Goal: Transaction & Acquisition: Obtain resource

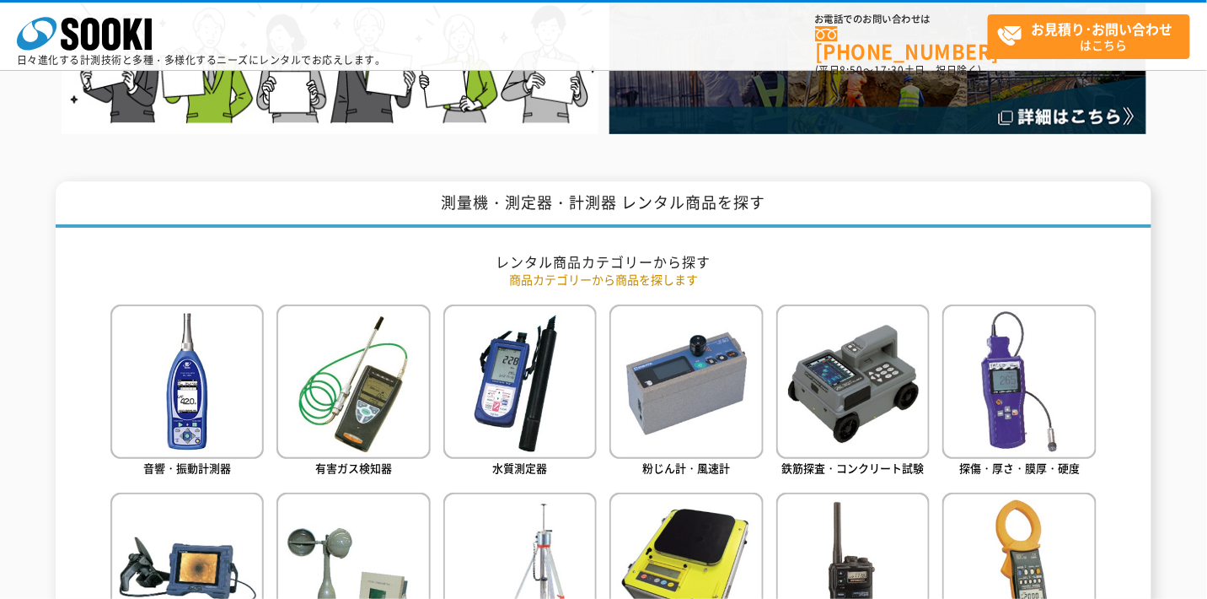
scroll to position [590, 0]
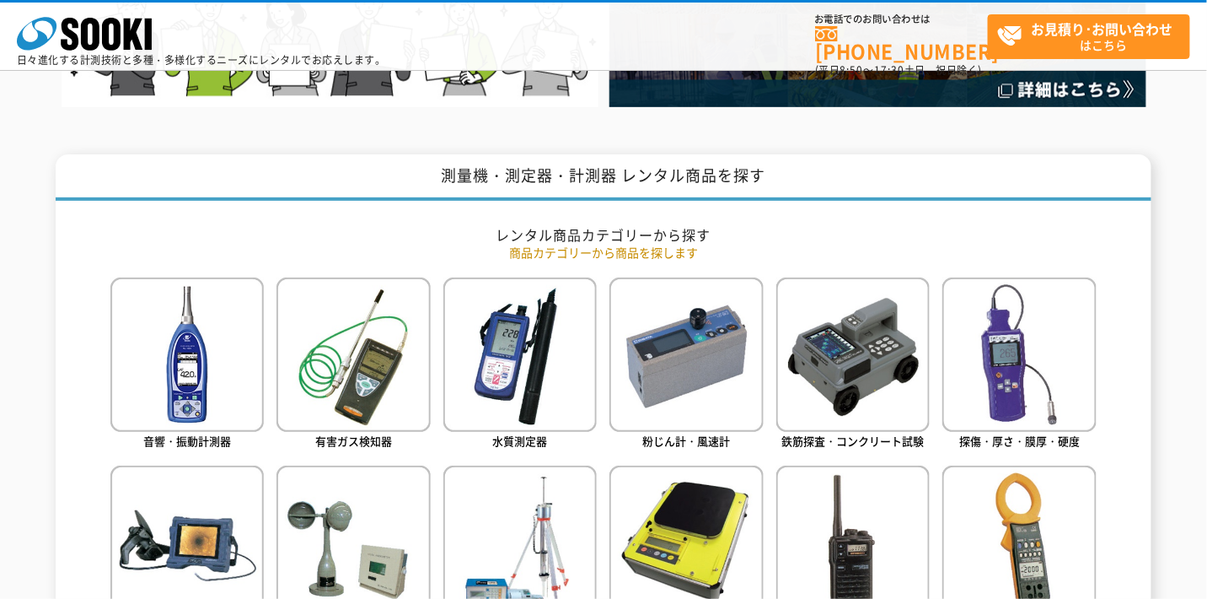
click at [338, 375] on img at bounding box center [353, 353] width 153 height 153
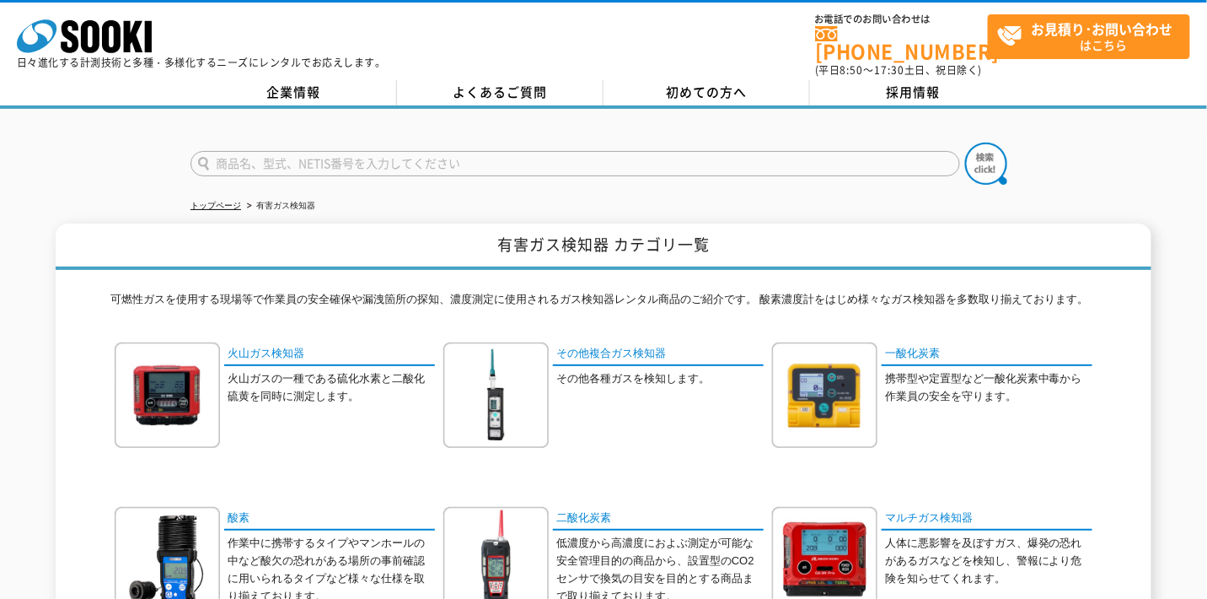
click at [163, 388] on img at bounding box center [167, 394] width 105 height 105
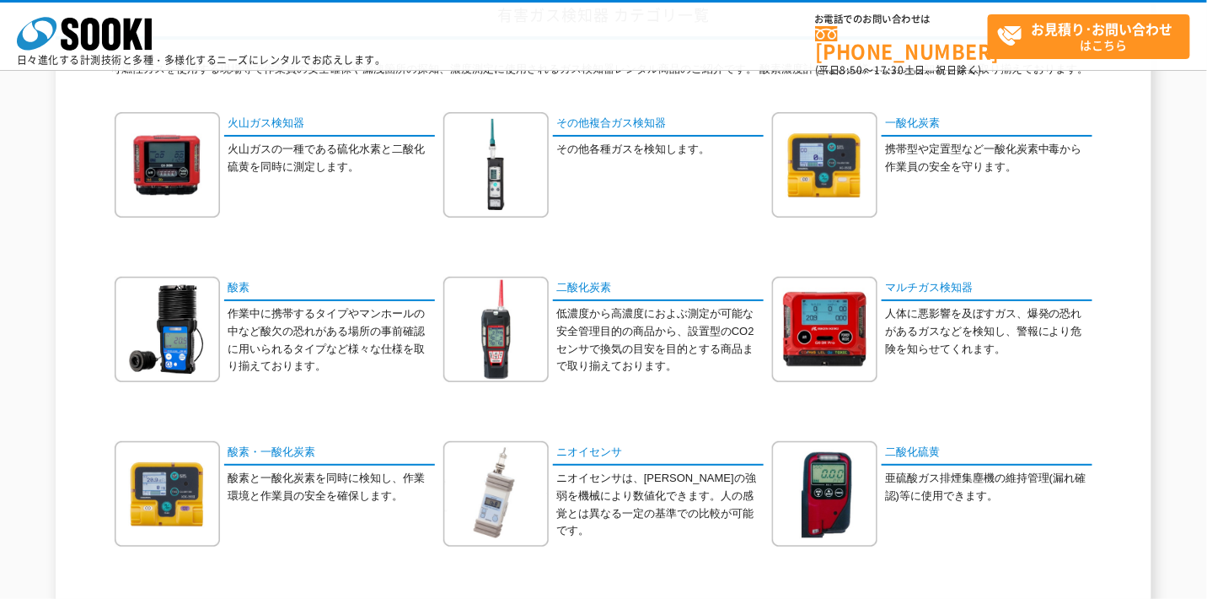
scroll to position [168, 0]
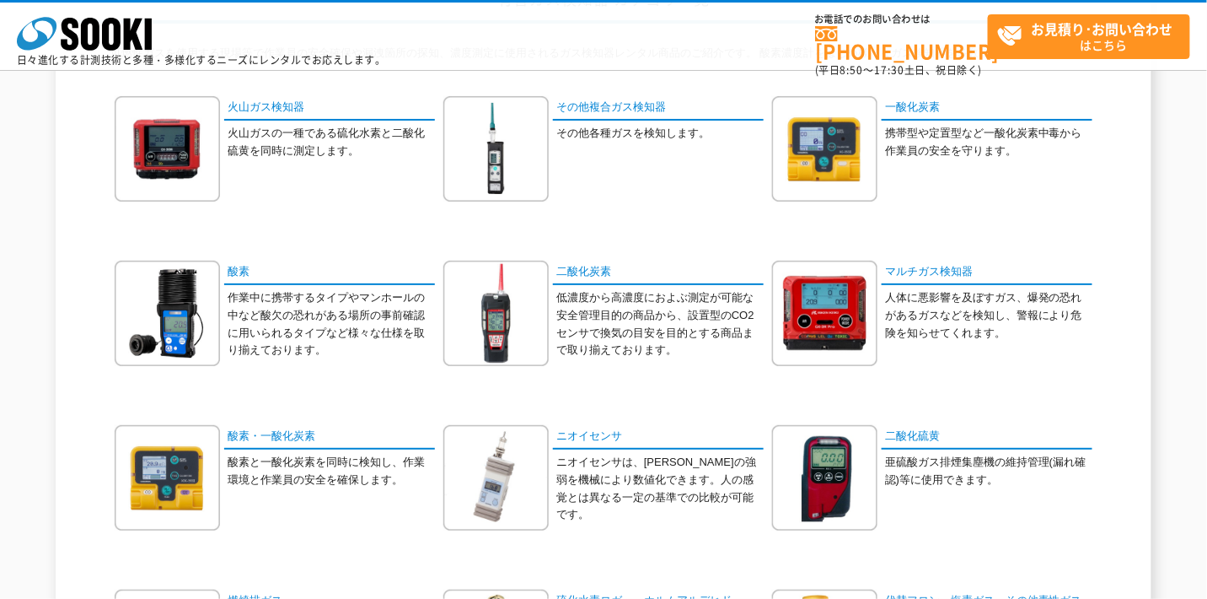
click at [807, 316] on img at bounding box center [824, 313] width 105 height 105
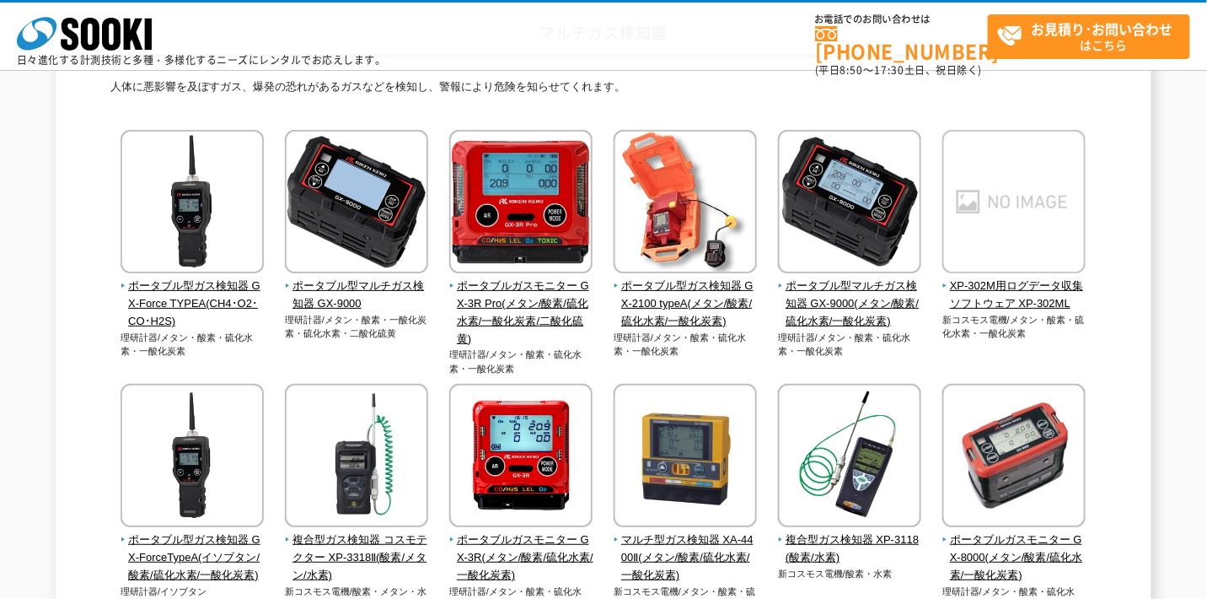
scroll to position [168, 0]
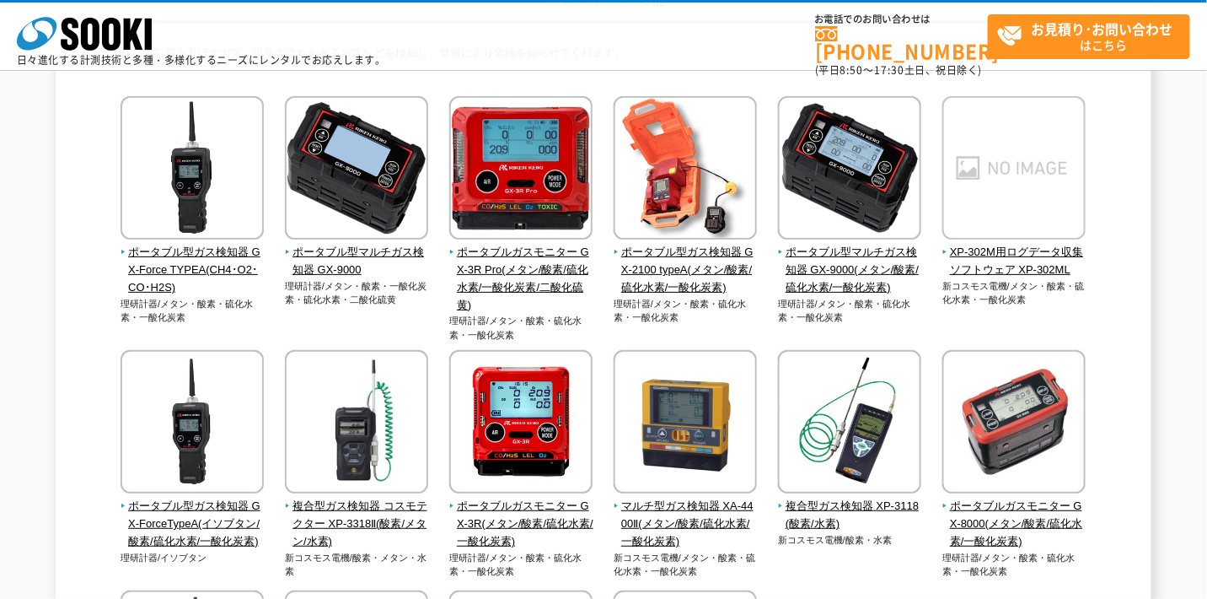
click at [540, 416] on img at bounding box center [520, 424] width 143 height 148
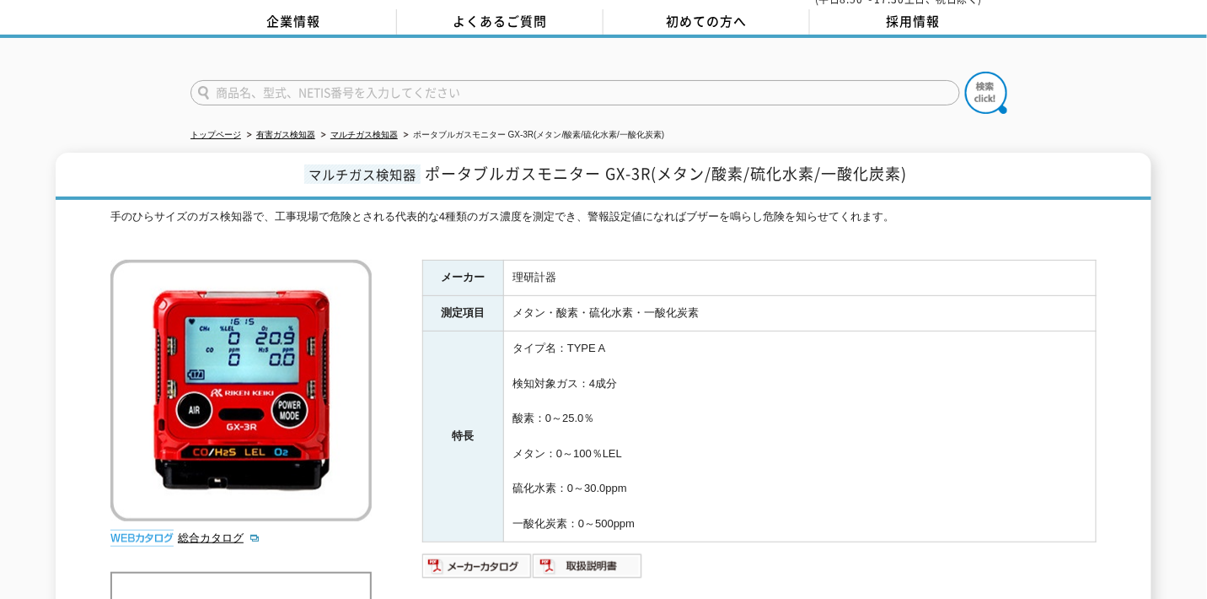
scroll to position [168, 0]
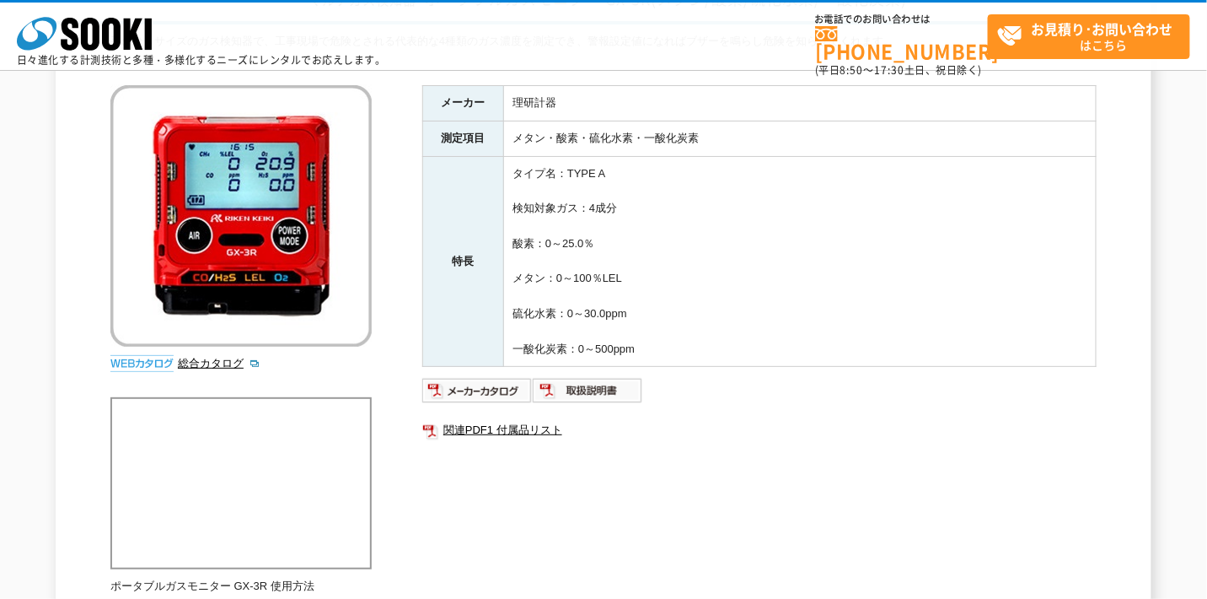
click at [497, 390] on img at bounding box center [477, 390] width 110 height 27
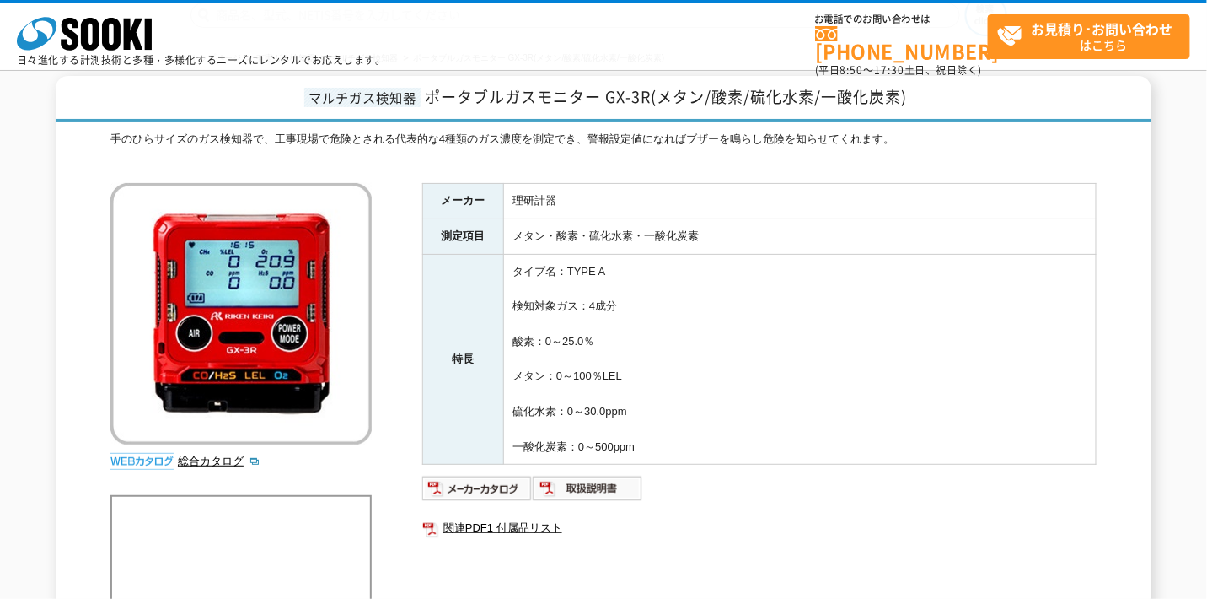
scroll to position [336, 0]
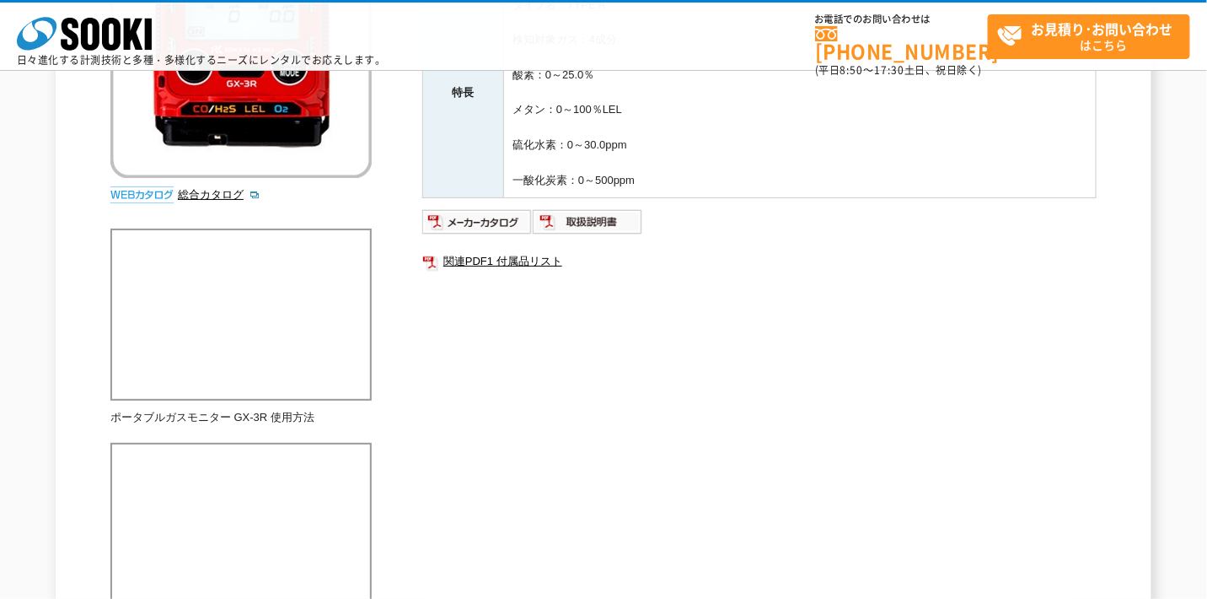
click at [519, 261] on link "関連PDF1 付属品リスト" at bounding box center [759, 261] width 675 height 22
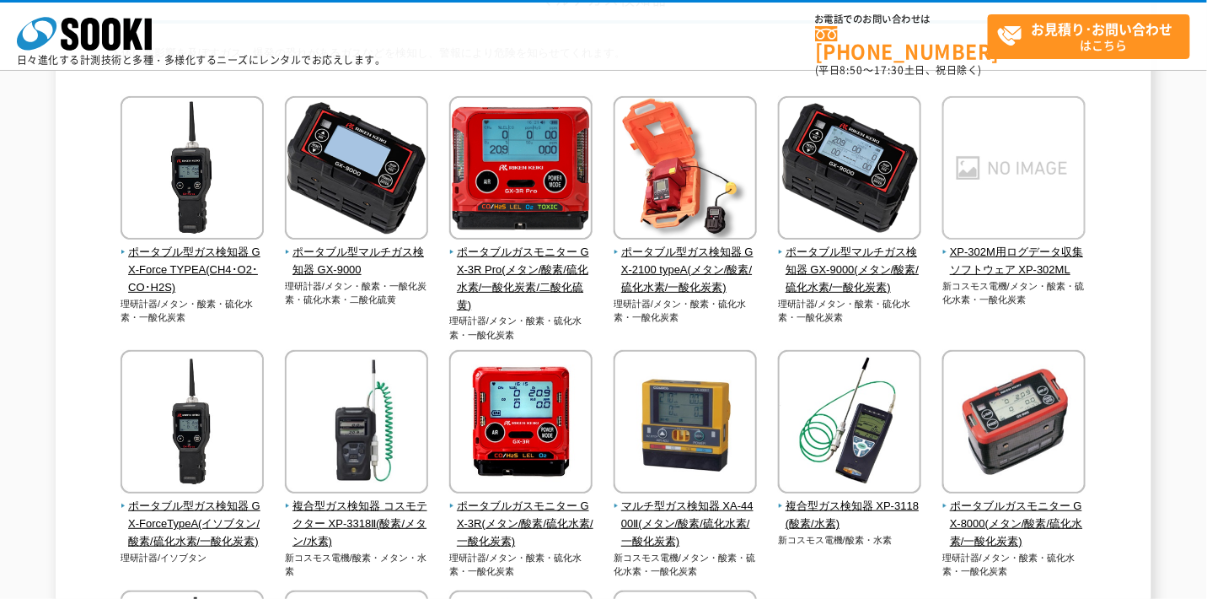
click at [594, 186] on div "ポータブル型ガス検知器 GX-Force TYPEA(CH4･O2･CO･H2S) 理研計器/メタン・酸素・硫化水素・一酸化炭素" at bounding box center [603, 482] width 986 height 773
click at [568, 191] on img at bounding box center [520, 170] width 143 height 148
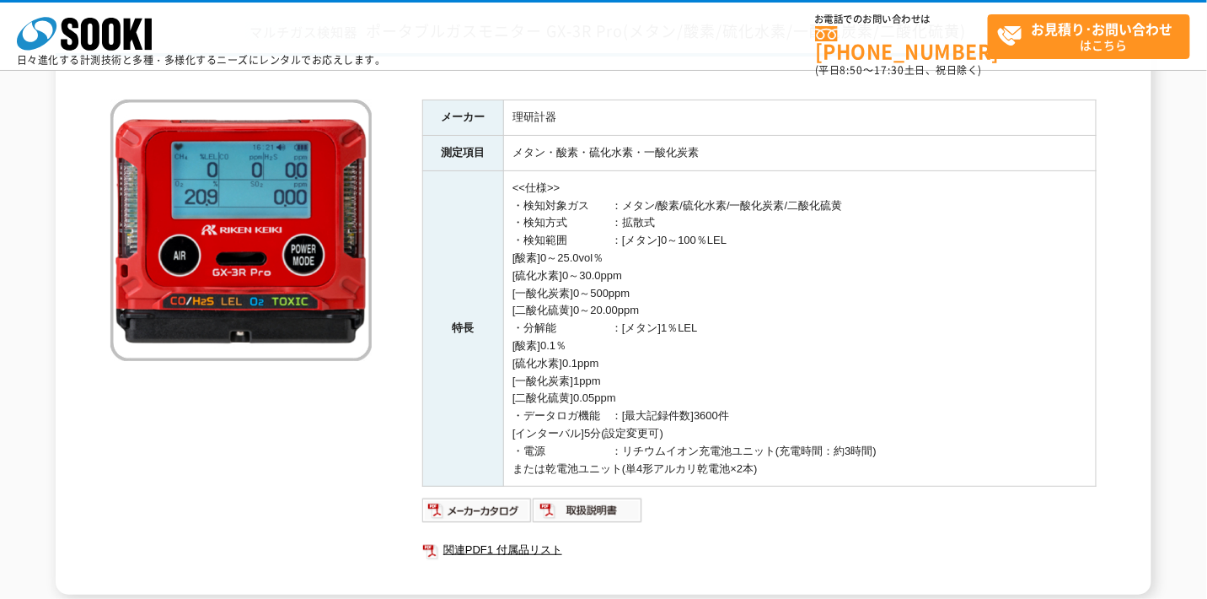
scroll to position [368, 0]
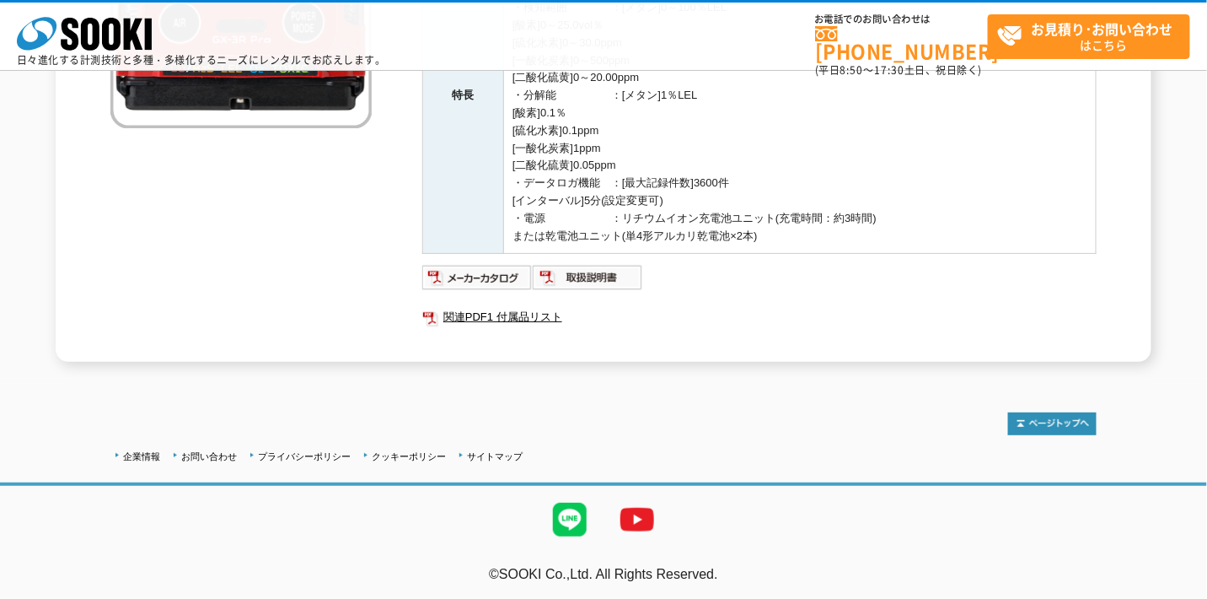
click at [476, 266] on img at bounding box center [477, 277] width 110 height 27
